Goal: Find contact information: Find contact information

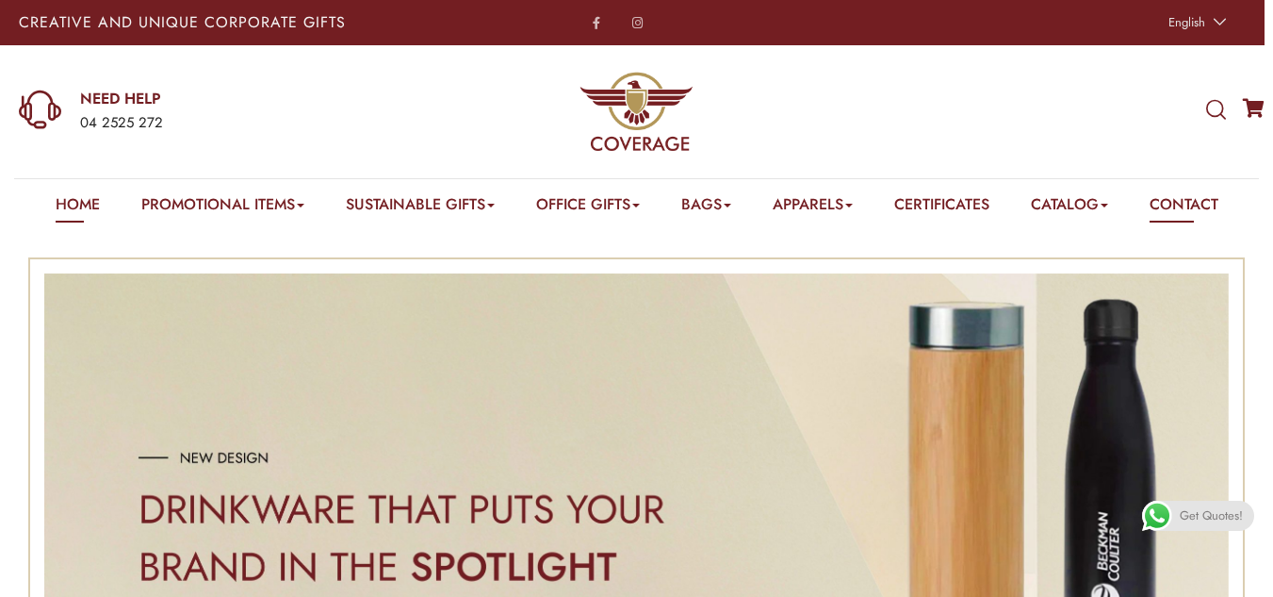
click at [1214, 206] on link "Contact" at bounding box center [1184, 207] width 69 height 29
